Goal: Transaction & Acquisition: Purchase product/service

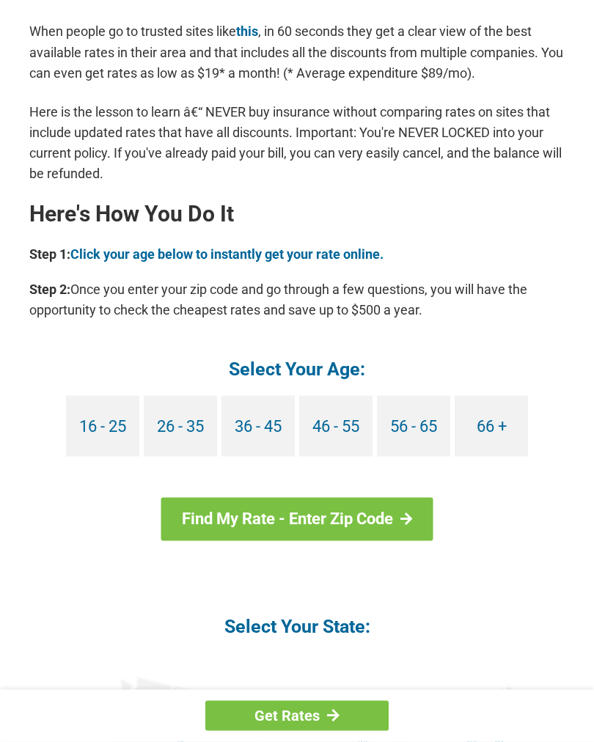
scroll to position [1244, 0]
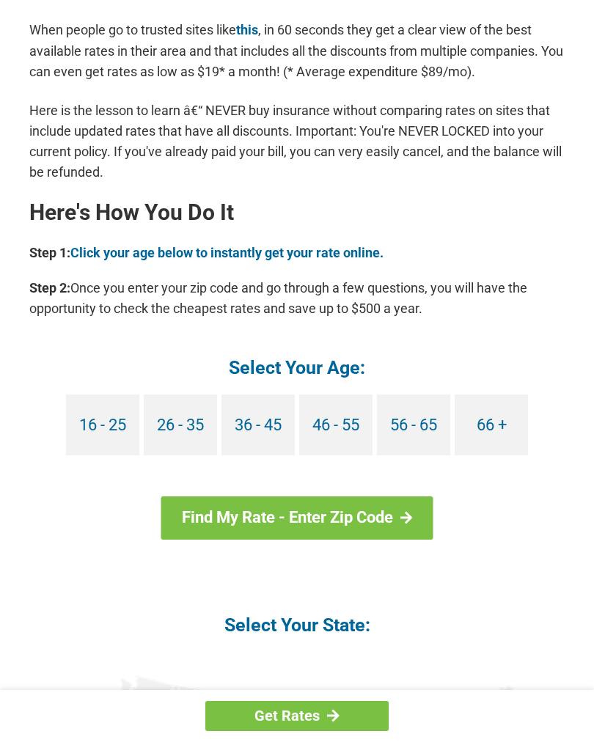
click at [492, 400] on link "66 +" at bounding box center [491, 424] width 73 height 61
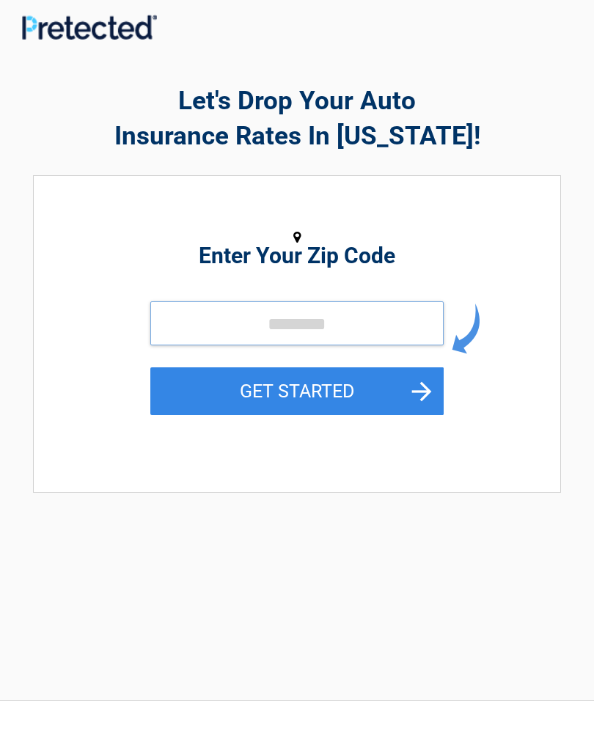
click at [379, 327] on input "tel" at bounding box center [296, 323] width 293 height 44
type input "*****"
click at [358, 384] on button "GET STARTED" at bounding box center [296, 391] width 293 height 48
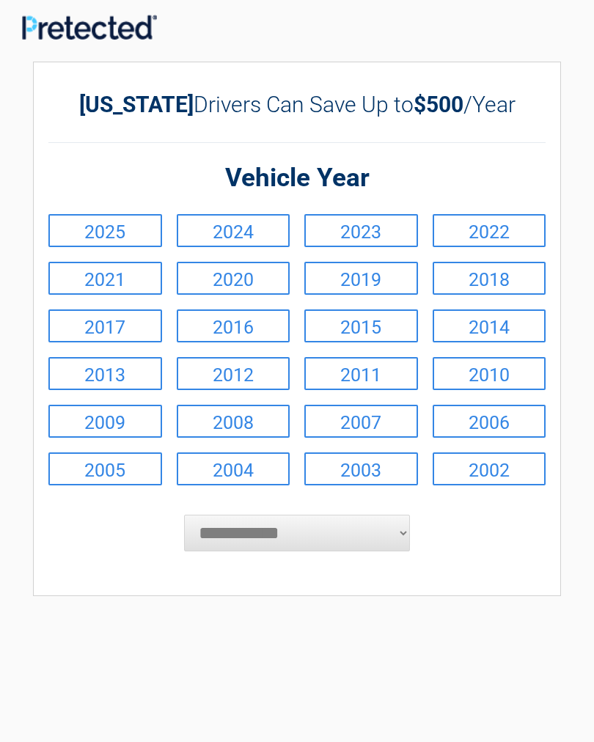
click at [390, 228] on link "2023" at bounding box center [361, 230] width 114 height 33
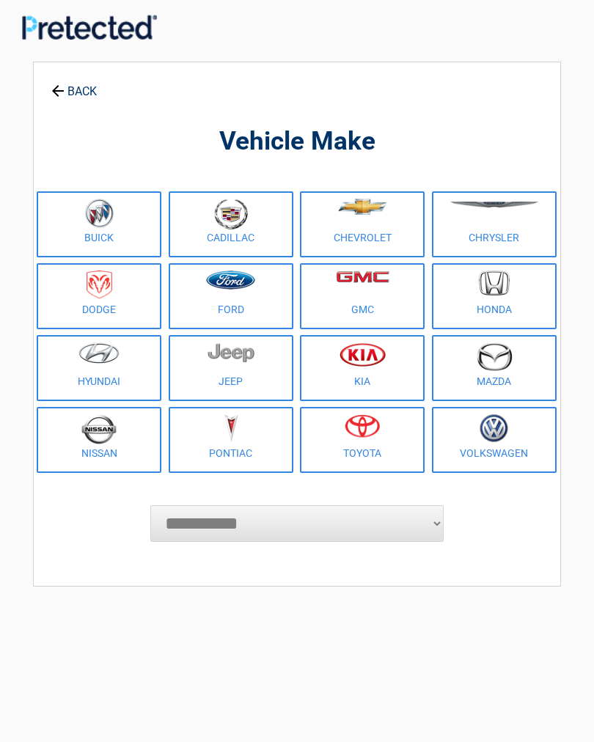
click at [377, 423] on img at bounding box center [362, 425] width 35 height 23
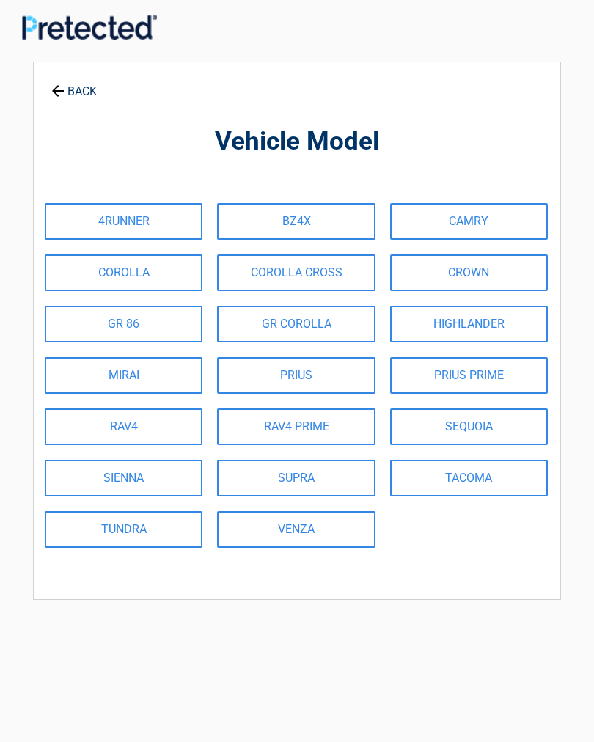
click at [506, 214] on link "CAMRY" at bounding box center [469, 221] width 158 height 37
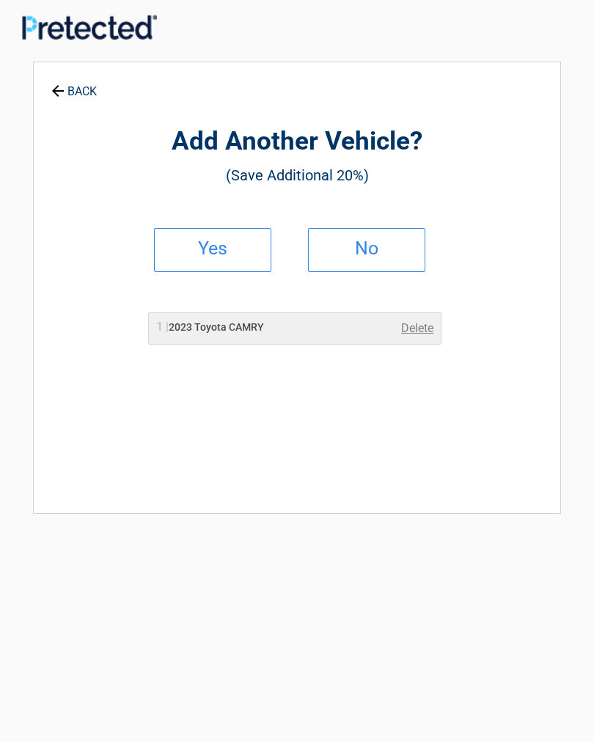
click at [401, 250] on h2 "No" at bounding box center [366, 248] width 87 height 10
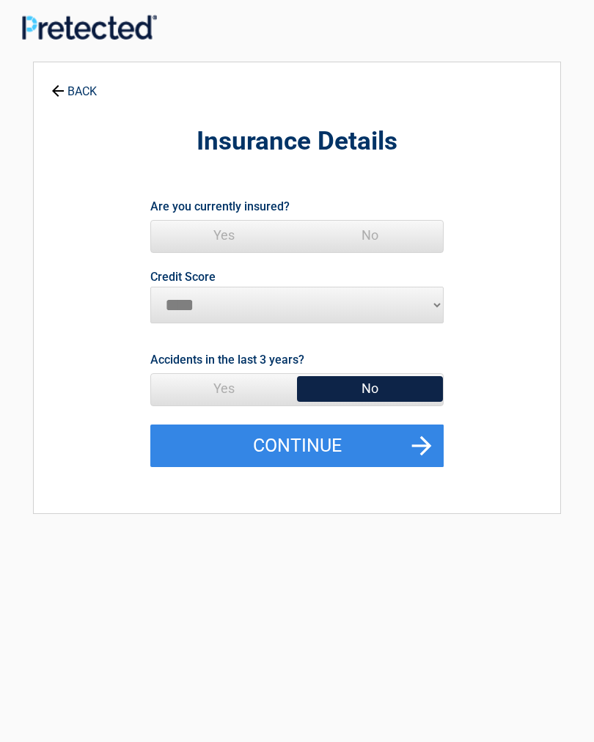
click at [228, 231] on span "Yes" at bounding box center [224, 235] width 146 height 29
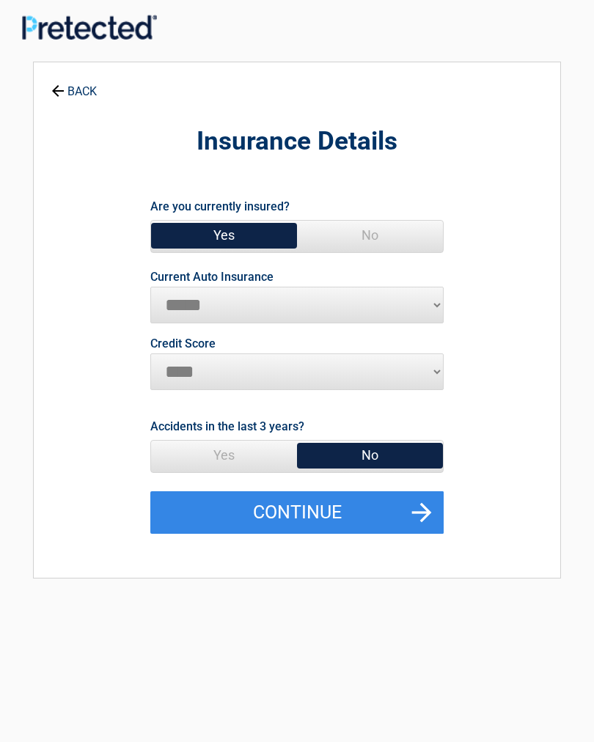
click at [430, 298] on select "**********" at bounding box center [296, 305] width 293 height 37
select select "**********"
click at [365, 491] on button "Continue" at bounding box center [296, 512] width 293 height 43
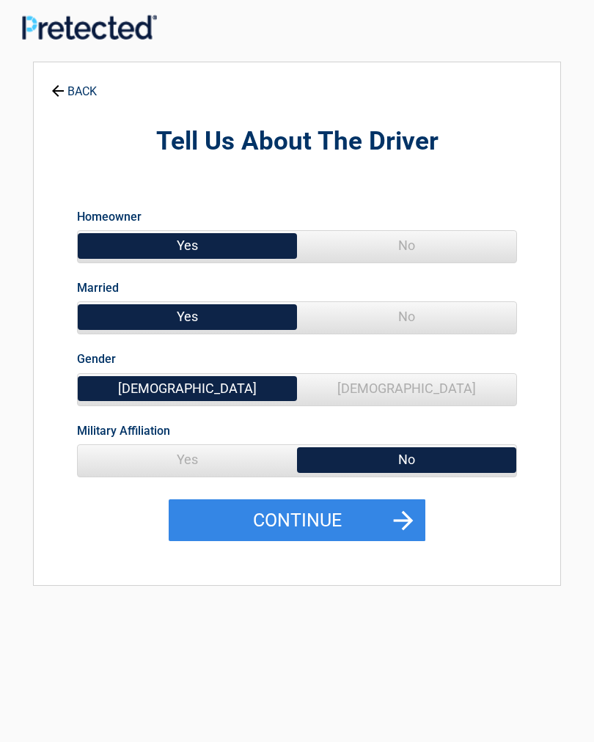
click at [414, 315] on span "No" at bounding box center [406, 316] width 219 height 29
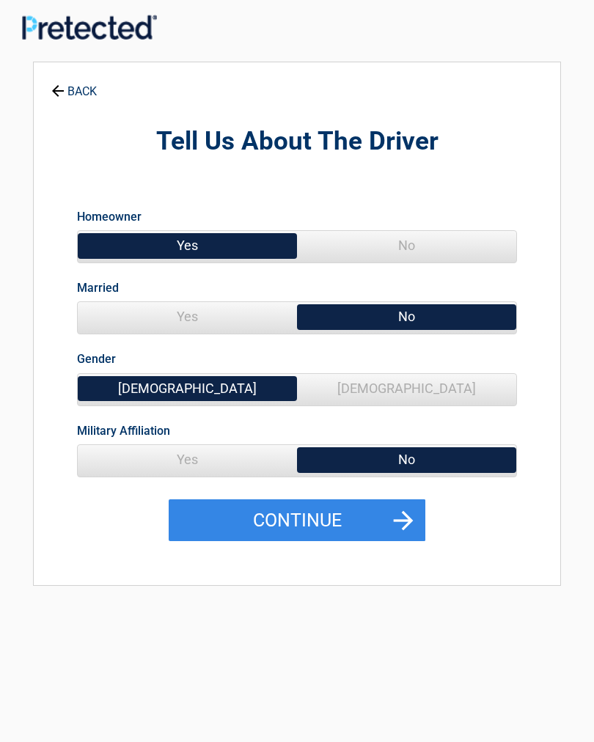
click at [428, 394] on span "[DEMOGRAPHIC_DATA]" at bounding box center [406, 388] width 219 height 29
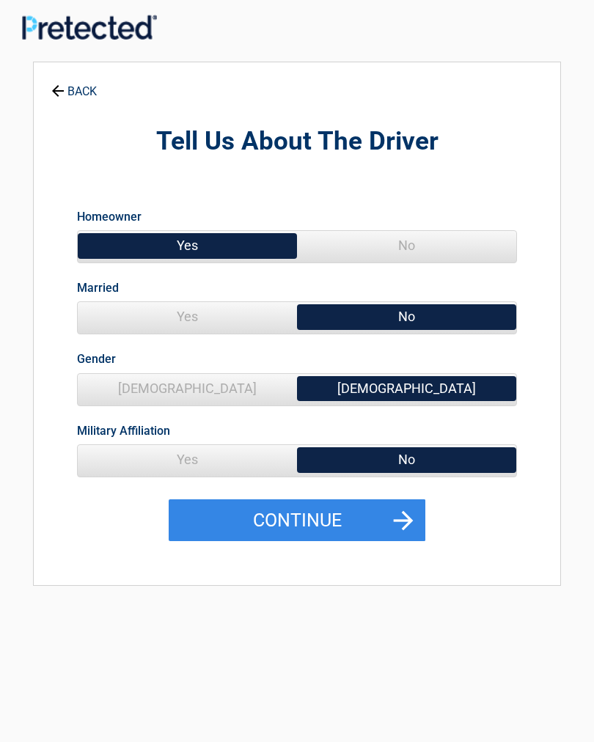
click at [333, 518] on button "Continue" at bounding box center [297, 520] width 257 height 43
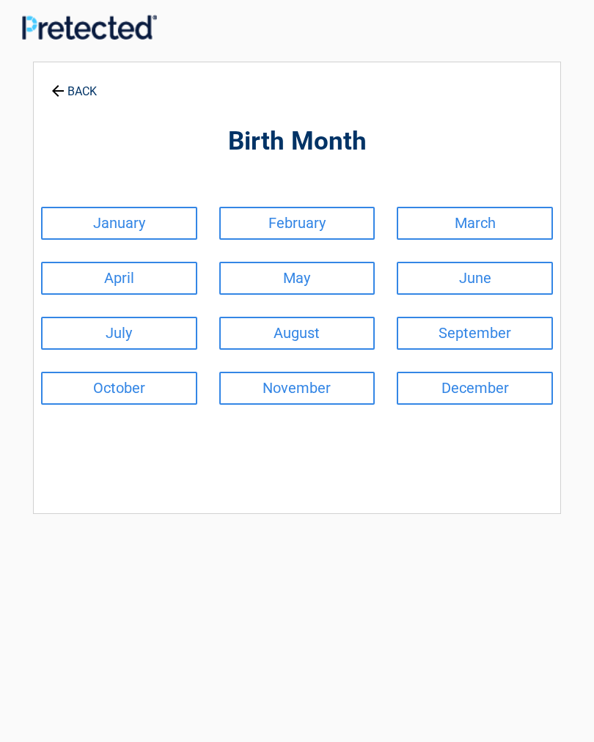
click at [493, 326] on link "September" at bounding box center [475, 333] width 156 height 33
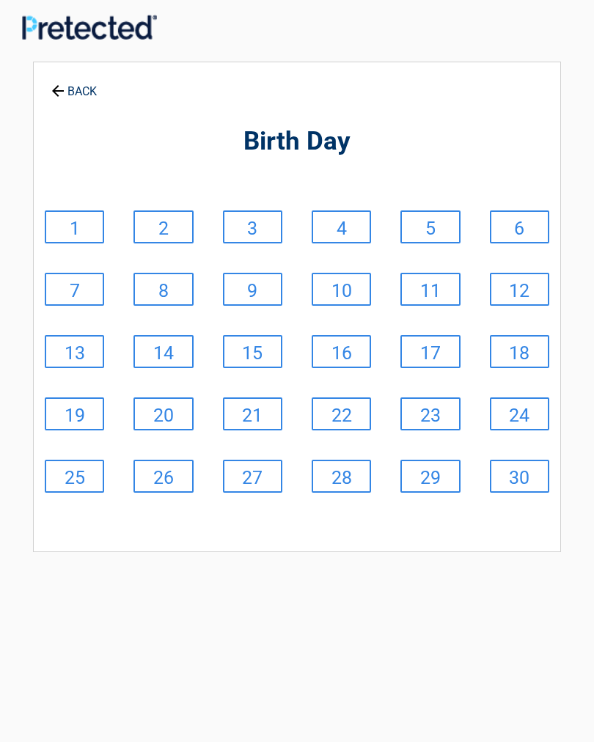
click at [95, 214] on link "1" at bounding box center [74, 226] width 59 height 33
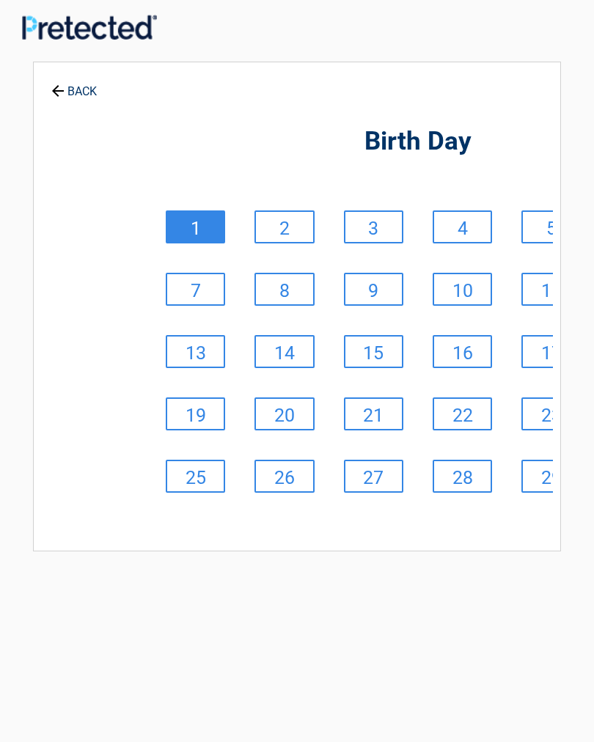
click at [154, 214] on div "**********" at bounding box center [297, 307] width 528 height 490
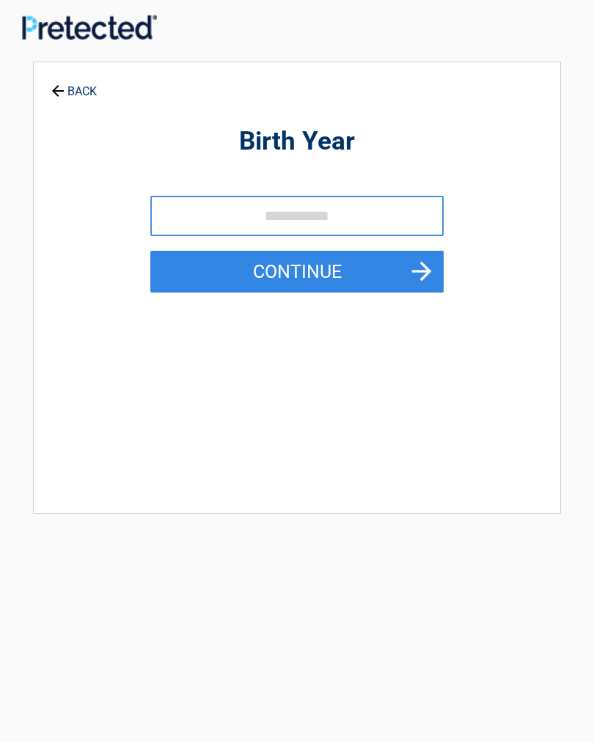
click at [76, 84] on link "BACK" at bounding box center [73, 85] width 51 height 26
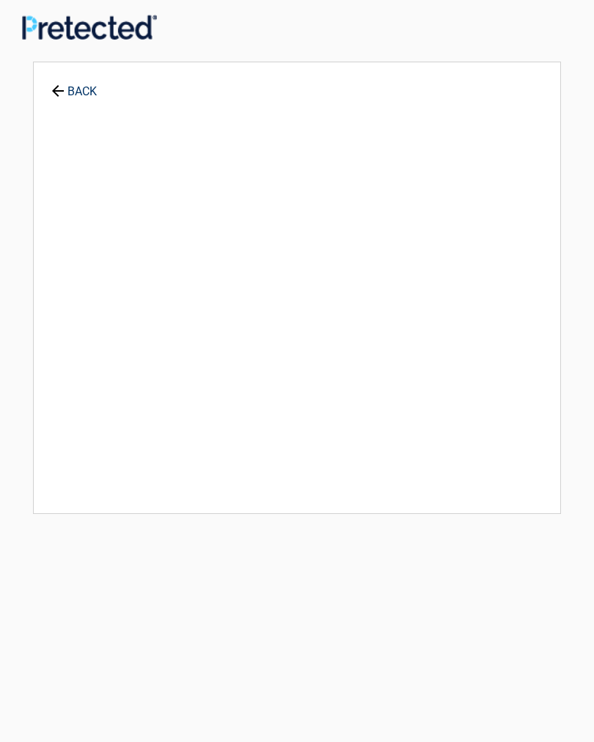
click at [79, 78] on link "BACK" at bounding box center [73, 85] width 51 height 26
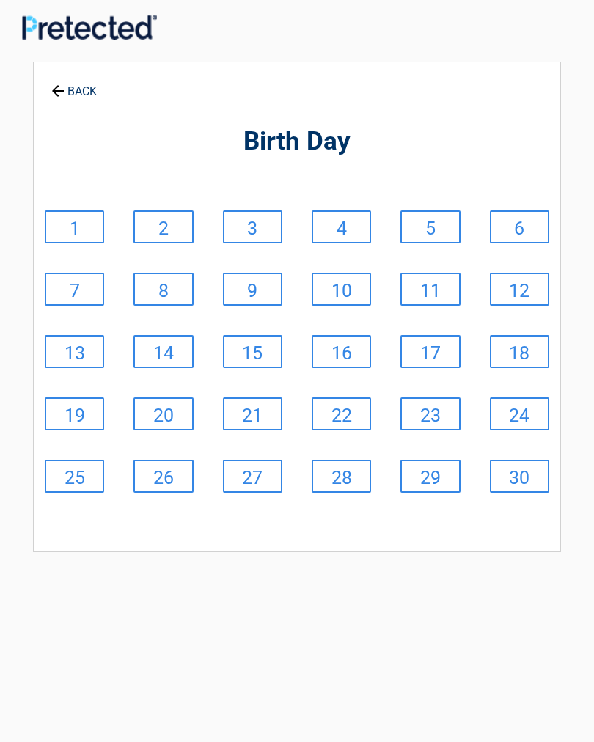
click at [73, 87] on link "BACK" at bounding box center [73, 85] width 51 height 26
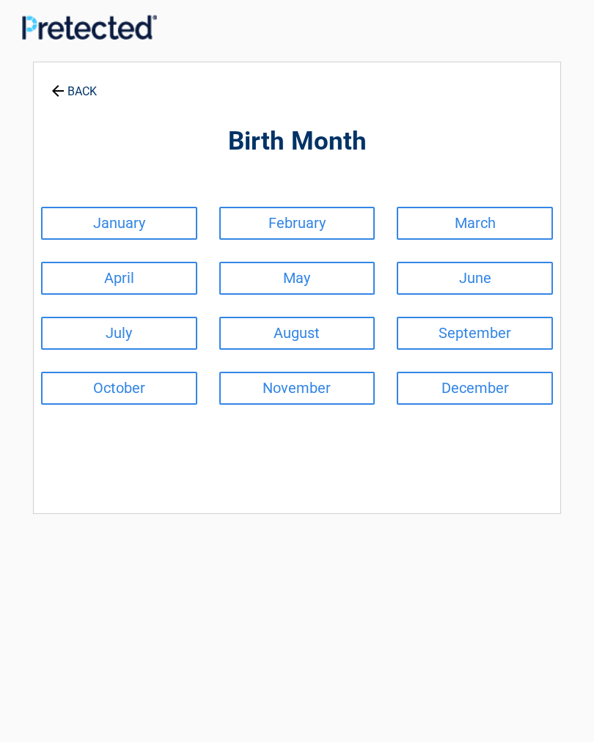
click at [89, 81] on link "BACK" at bounding box center [73, 85] width 51 height 26
